Goal: Task Accomplishment & Management: Manage account settings

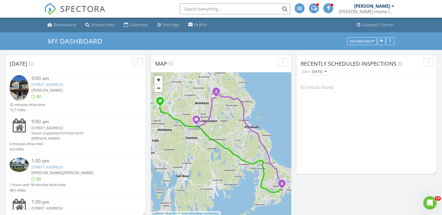
scroll to position [572, 442]
click at [60, 84] on link "65 Willow Pond Dr 65, Rockland, MA 02370" at bounding box center [46, 84] width 31 height 5
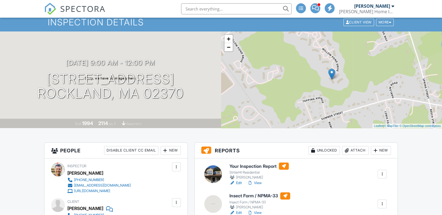
scroll to position [19, 0]
click at [257, 182] on link "View" at bounding box center [255, 183] width 14 height 6
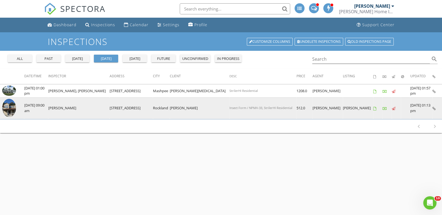
click at [8, 110] on img at bounding box center [9, 108] width 14 height 19
click at [9, 112] on img at bounding box center [9, 108] width 14 height 19
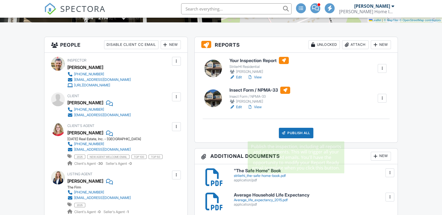
click at [294, 134] on div "Publish All" at bounding box center [296, 133] width 35 height 10
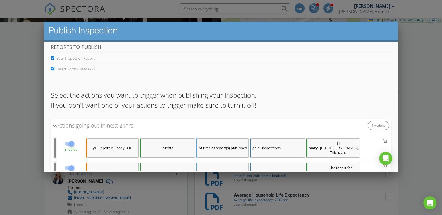
scroll to position [110, 0]
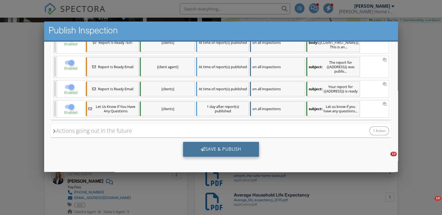
click at [223, 149] on div "Save & Publish" at bounding box center [221, 149] width 76 height 15
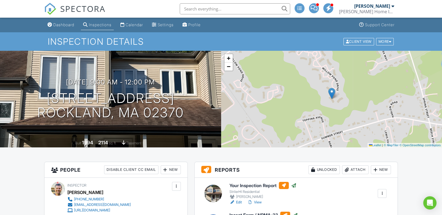
click at [95, 25] on div "Inspections" at bounding box center [100, 24] width 23 height 5
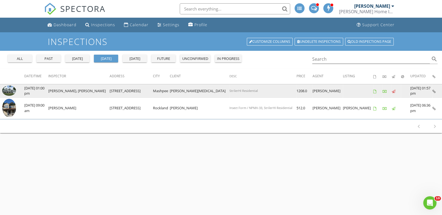
click at [7, 89] on img at bounding box center [9, 91] width 14 height 10
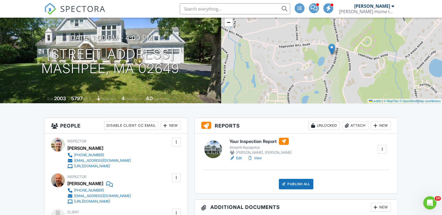
scroll to position [46, 0]
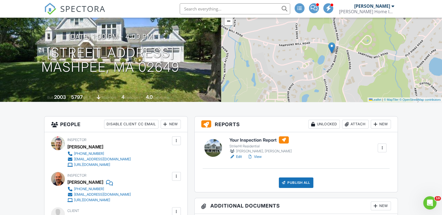
click at [258, 157] on link "View" at bounding box center [255, 157] width 14 height 6
